Goal: Contribute content: Add original content to the website for others to see

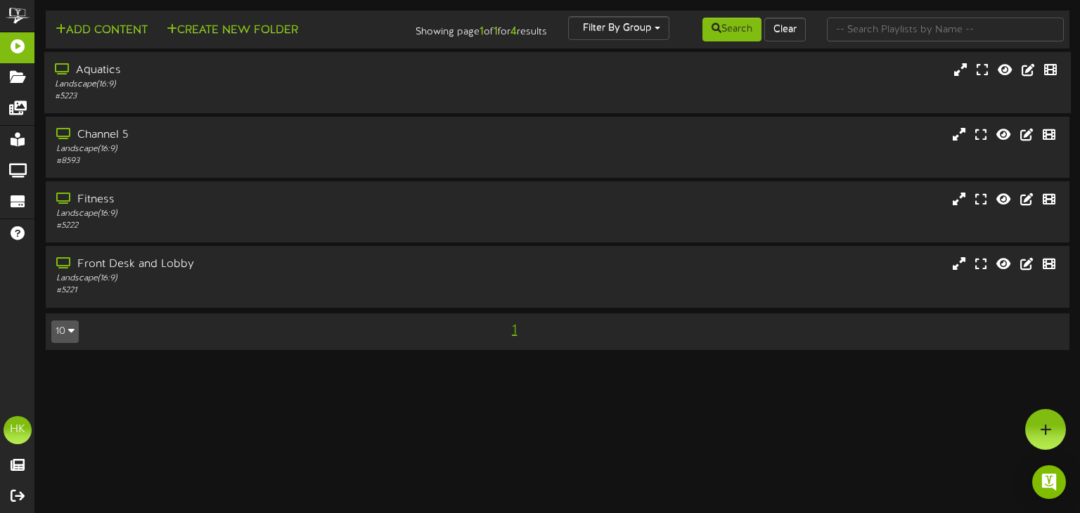
click at [98, 73] on div "Aquatics" at bounding box center [258, 71] width 406 height 16
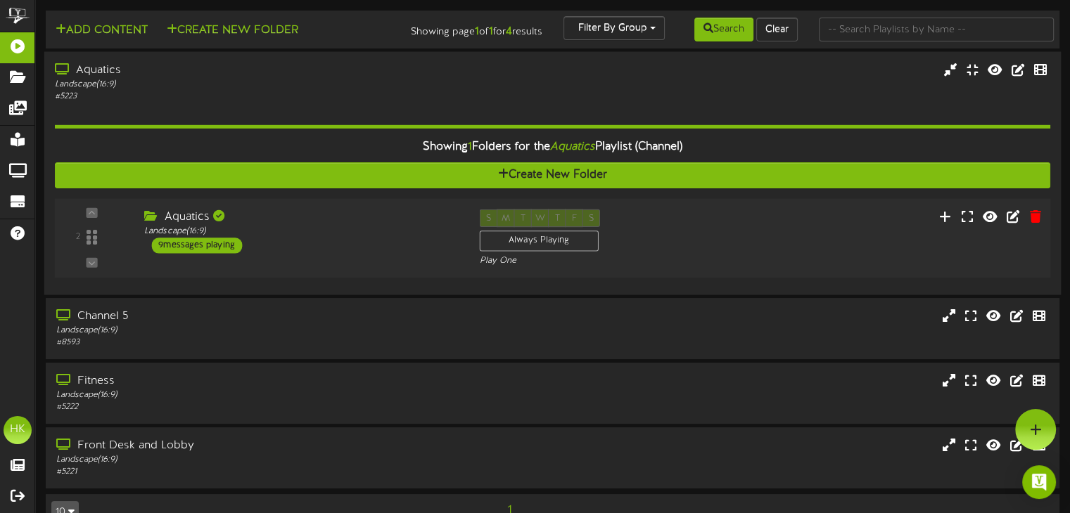
click at [182, 245] on div "9 messages playing" at bounding box center [196, 245] width 91 height 15
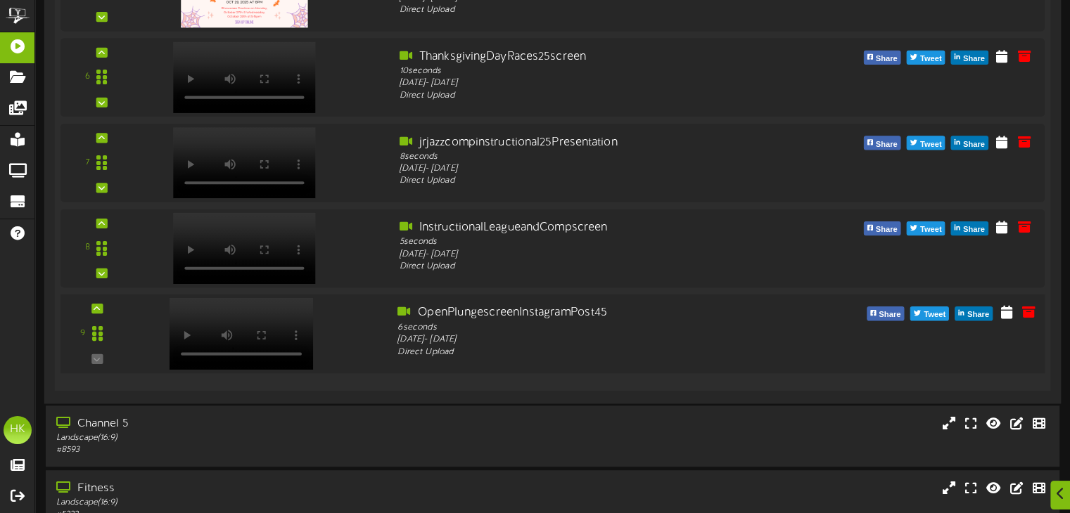
scroll to position [774, 0]
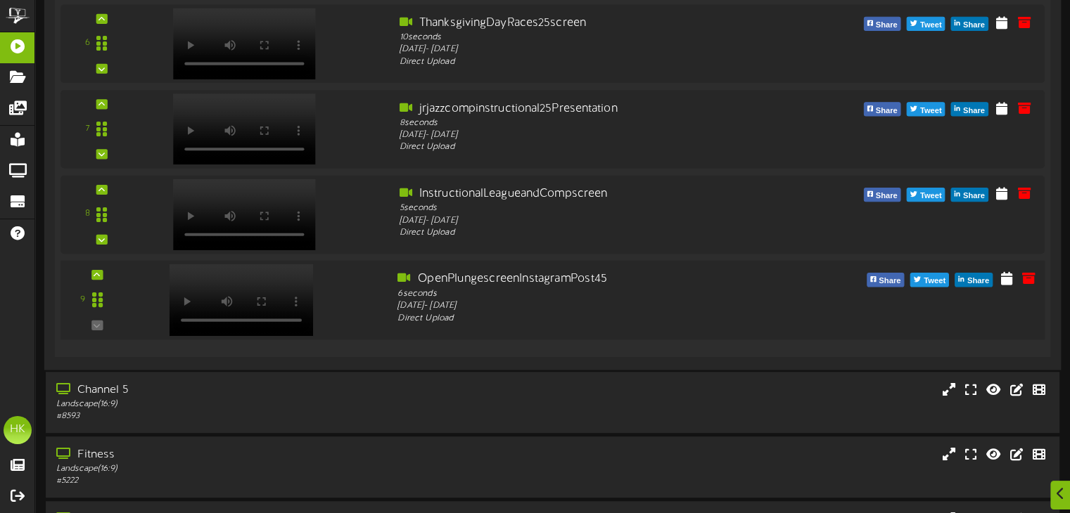
click at [228, 274] on video at bounding box center [241, 300] width 144 height 72
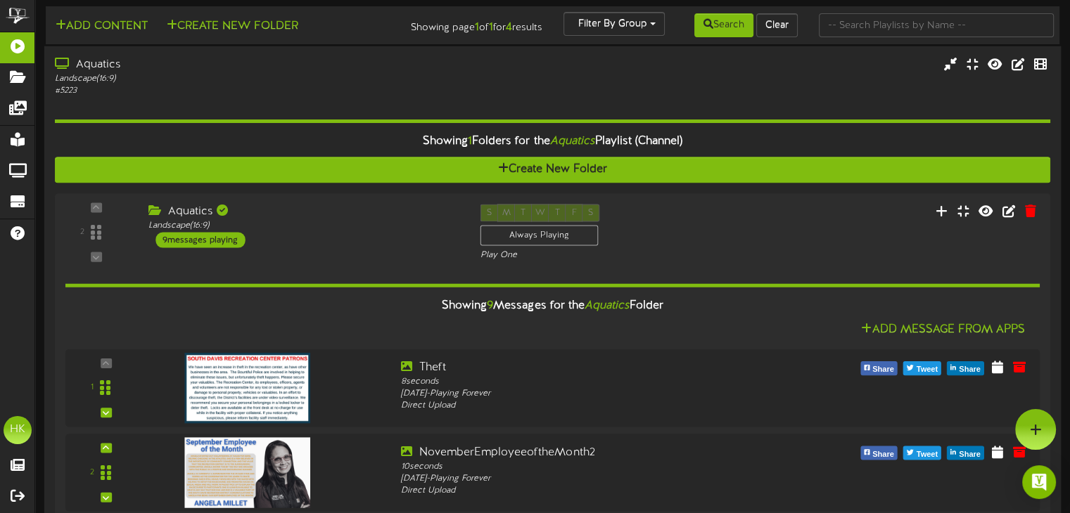
scroll to position [0, 0]
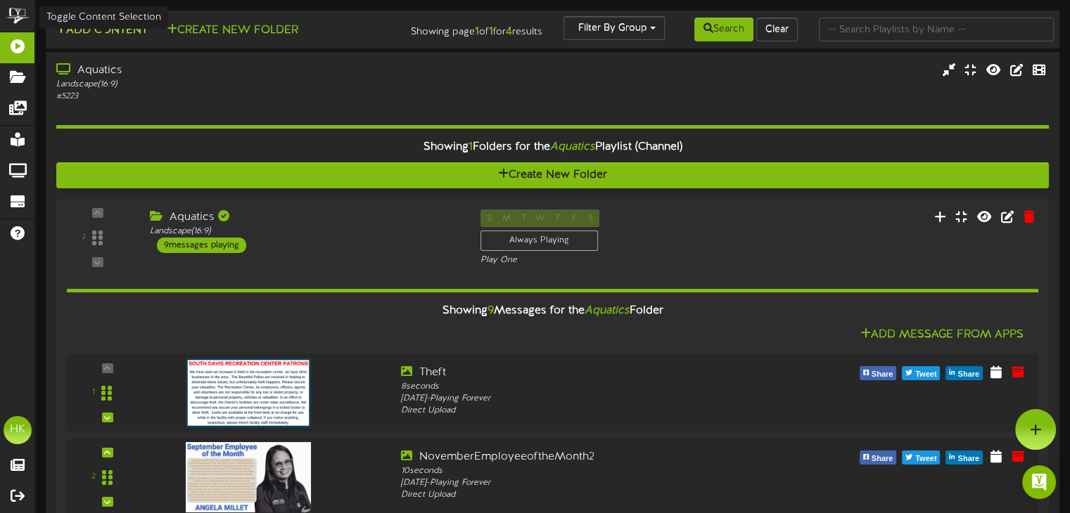
click at [105, 30] on button "Add Content" at bounding box center [101, 31] width 101 height 18
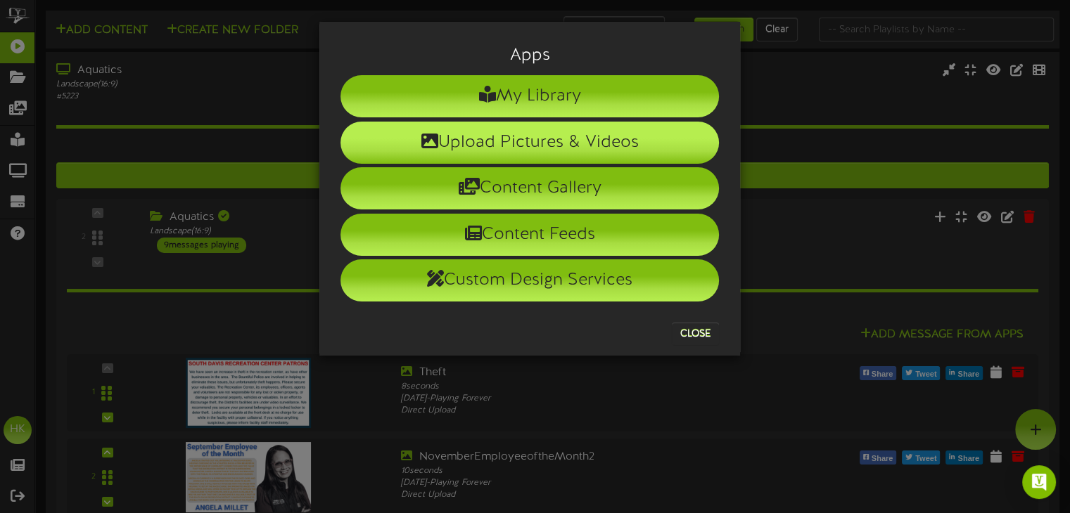
click at [540, 142] on li "Upload Pictures & Videos" at bounding box center [529, 143] width 378 height 42
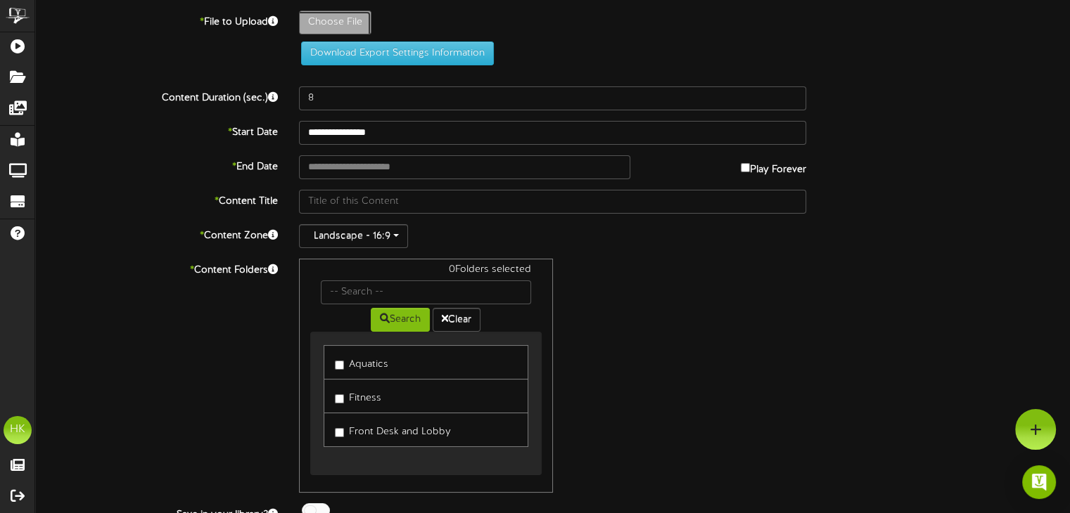
type input "**********"
type input "1"
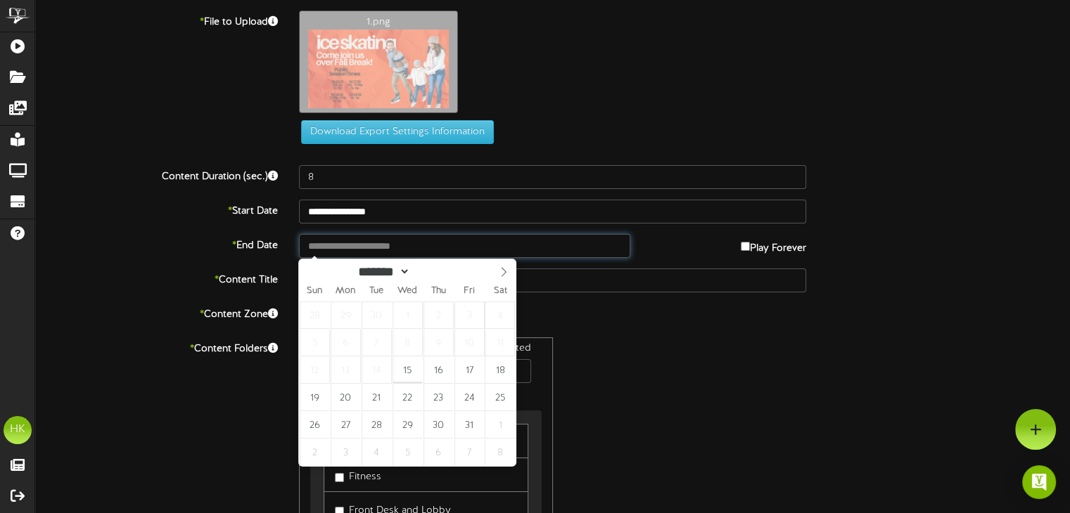
click at [335, 240] on input "text" at bounding box center [464, 246] width 331 height 24
type input "**********"
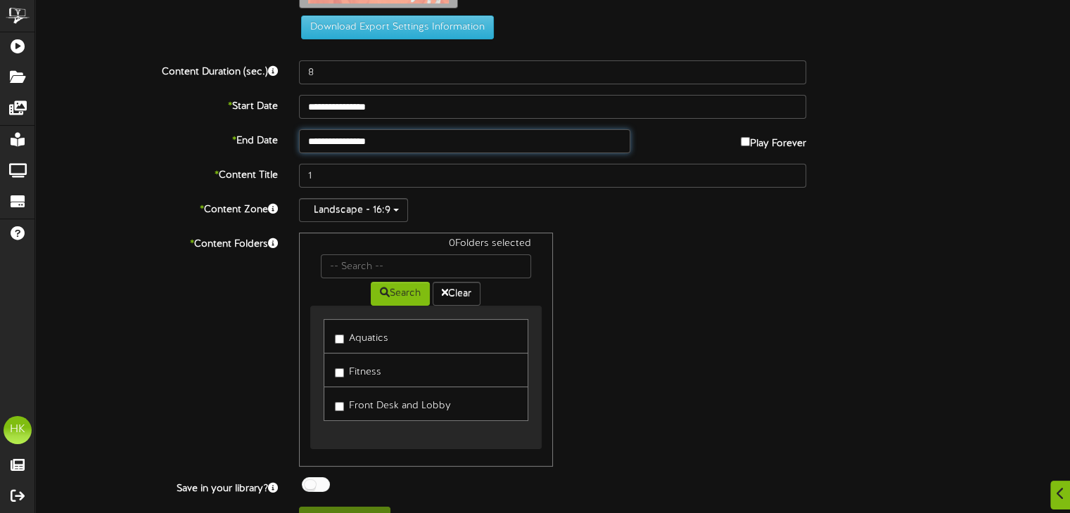
scroll to position [131, 0]
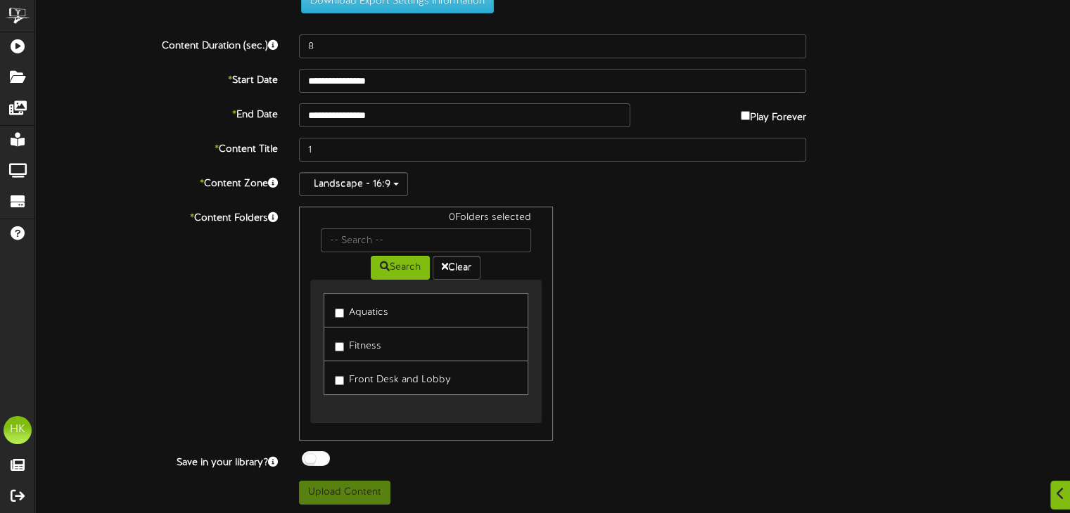
click at [340, 316] on label "Aquatics" at bounding box center [361, 310] width 53 height 19
click at [329, 491] on button "Upload Content" at bounding box center [344, 493] width 91 height 24
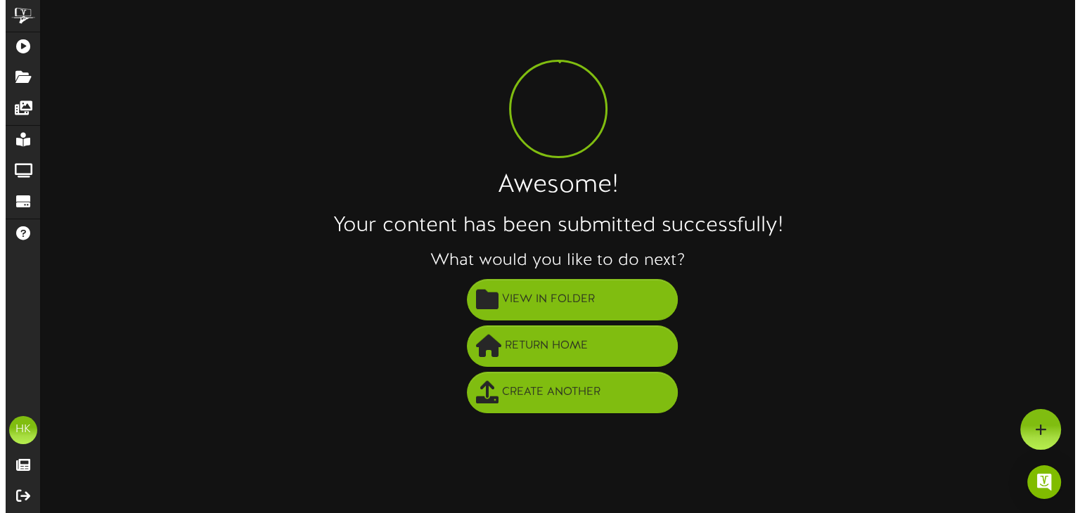
scroll to position [0, 0]
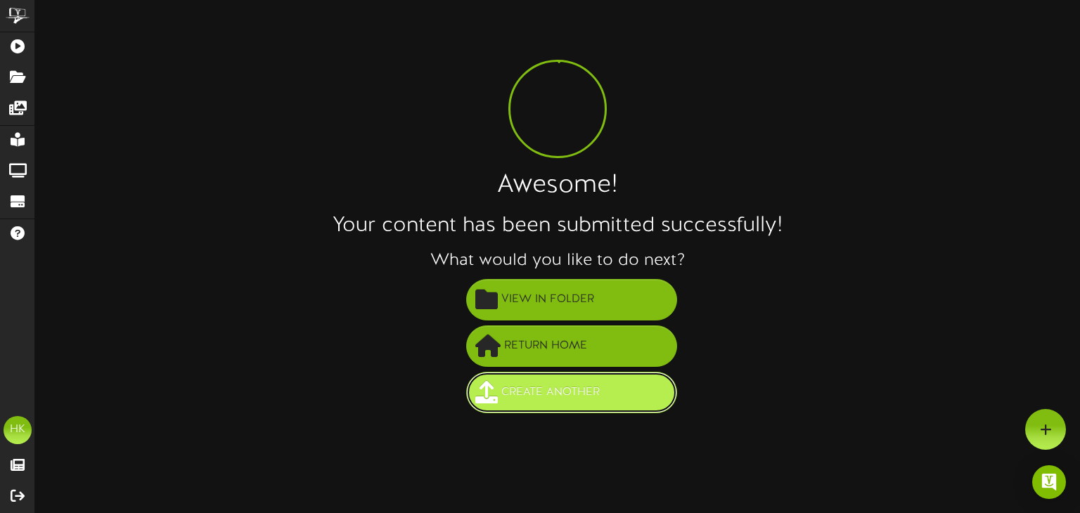
click at [539, 389] on span "Create Another" at bounding box center [550, 392] width 105 height 23
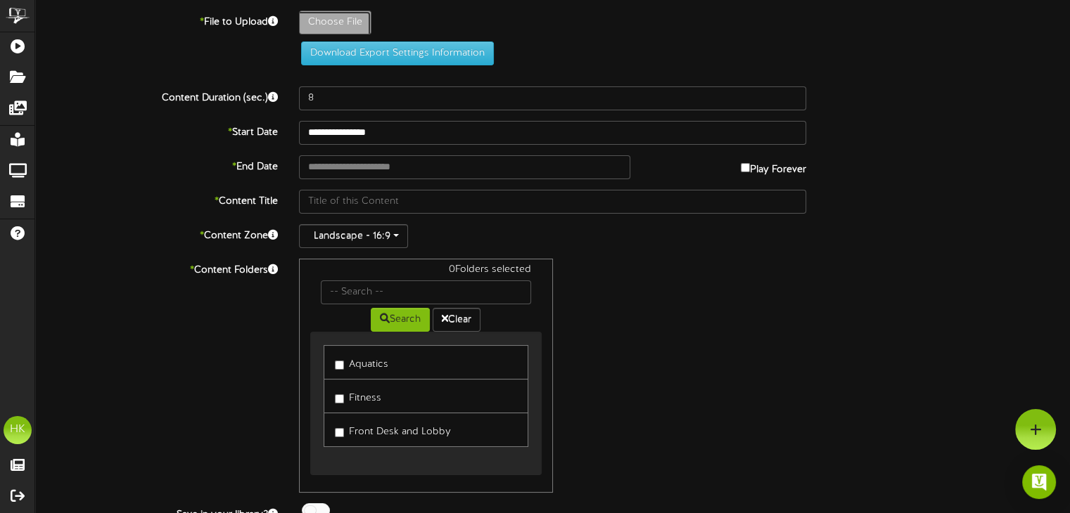
type input "**********"
type input "2"
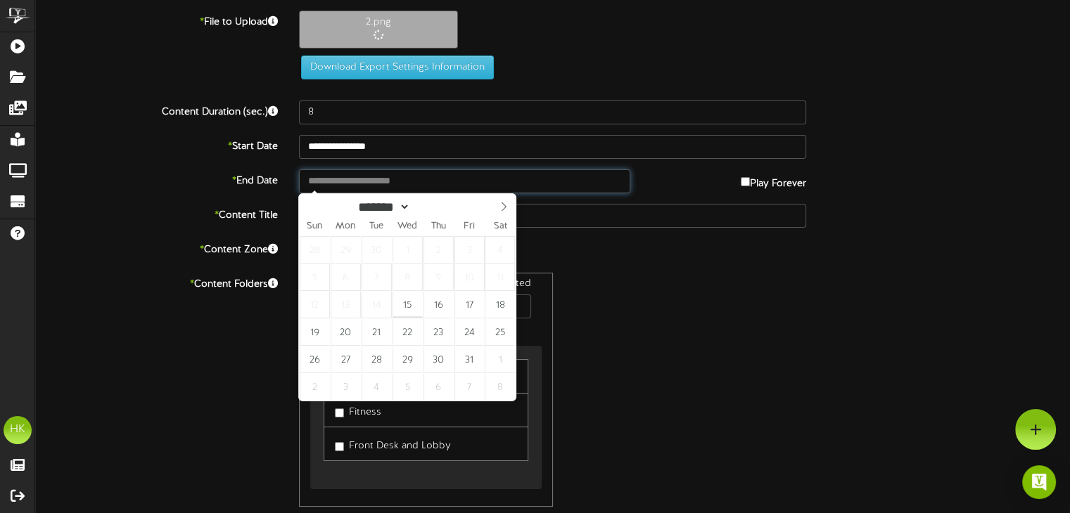
click at [326, 177] on input "text" at bounding box center [464, 181] width 331 height 24
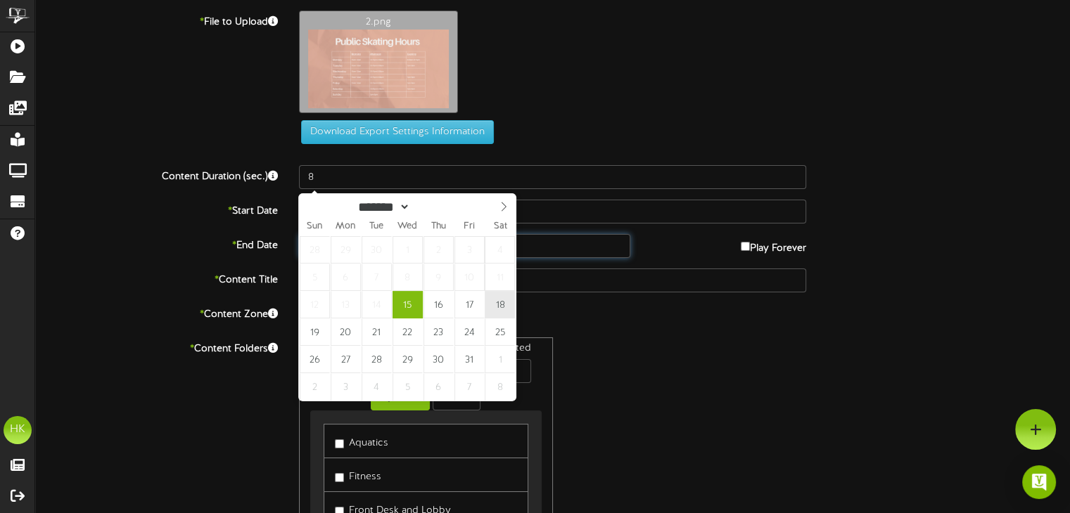
type input "**********"
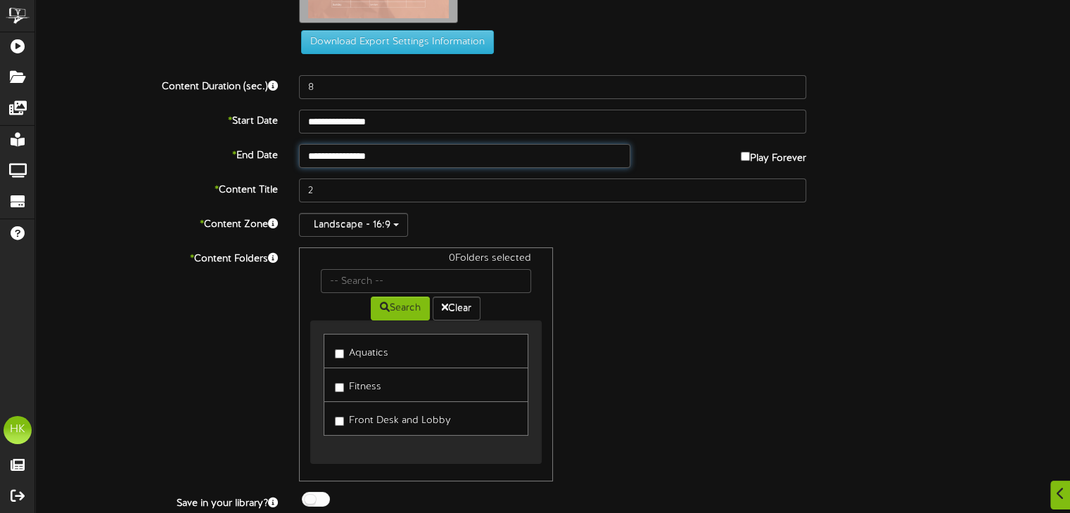
scroll to position [131, 0]
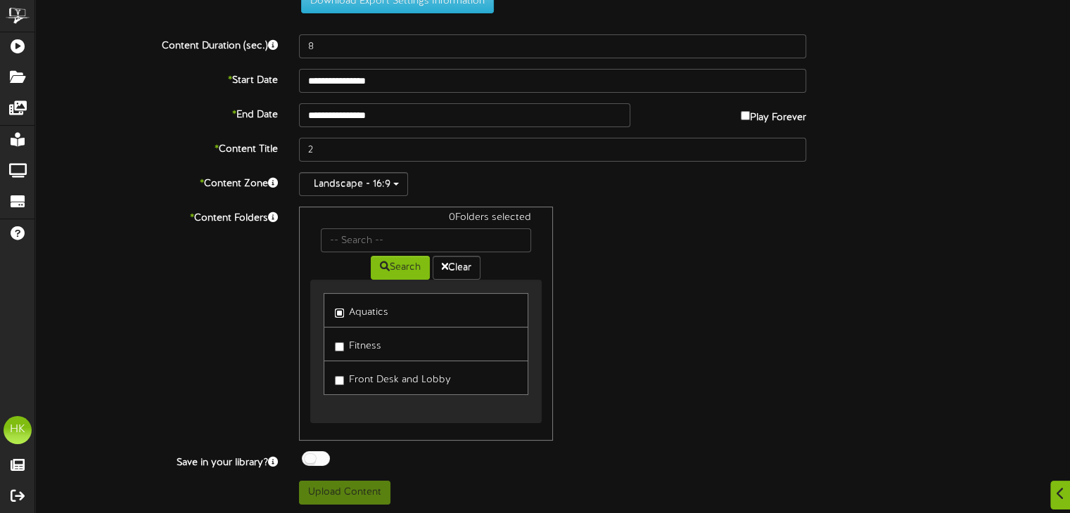
click at [330, 302] on link "Aquatics" at bounding box center [426, 310] width 204 height 34
click at [349, 493] on button "Upload Content" at bounding box center [344, 493] width 91 height 24
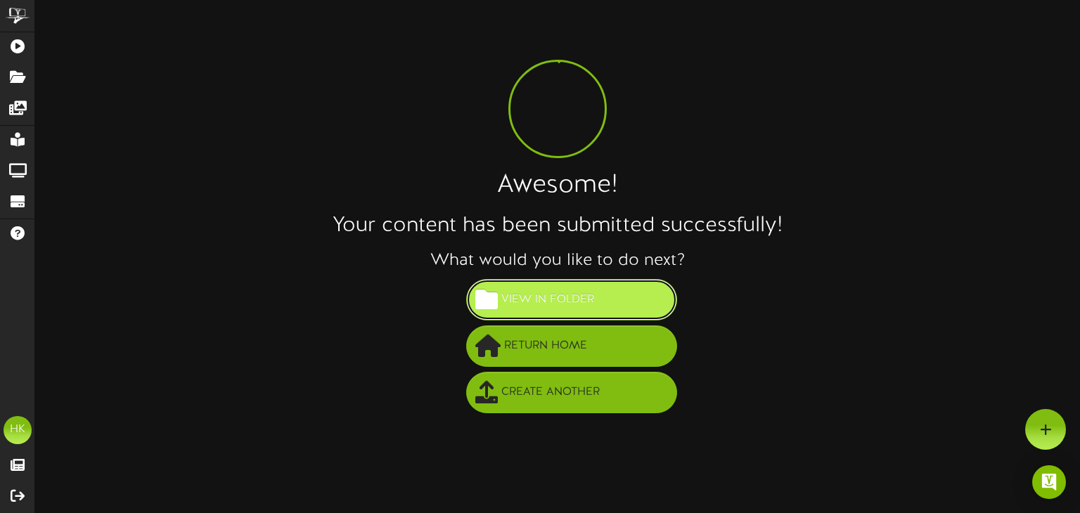
click at [546, 302] on span "View in Folder" at bounding box center [548, 299] width 100 height 23
